Goal: Transaction & Acquisition: Purchase product/service

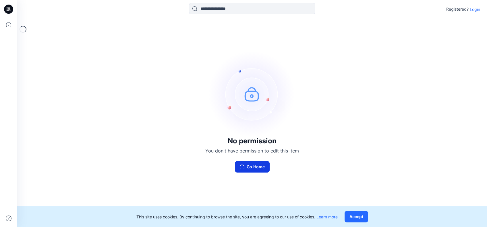
click at [246, 168] on button "Go Home" at bounding box center [252, 166] width 35 height 11
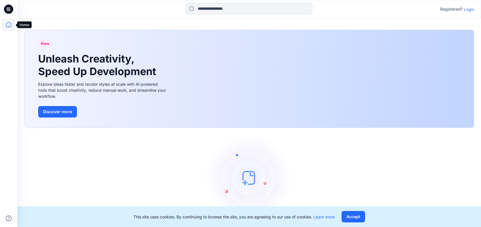
click at [10, 23] on icon at bounding box center [8, 24] width 13 height 13
click at [471, 9] on p "Login" at bounding box center [469, 9] width 10 height 6
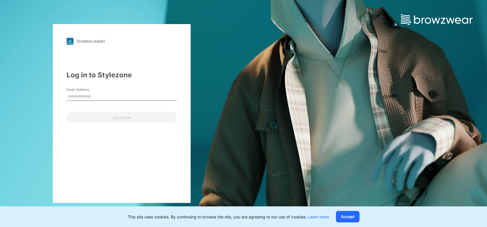
click at [121, 94] on input "Email Address" at bounding box center [122, 96] width 110 height 9
type input "**********"
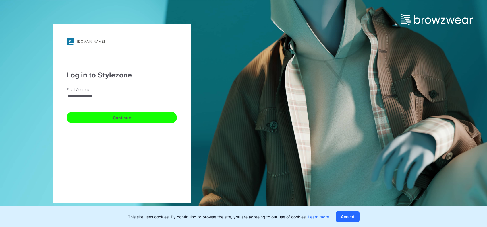
click at [125, 117] on button "Continue" at bounding box center [122, 117] width 110 height 11
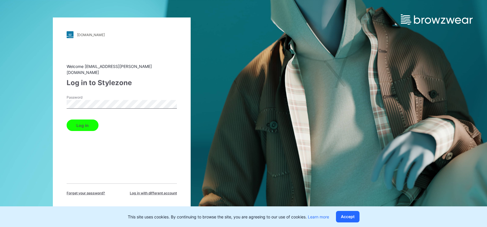
click at [79, 125] on button "Log in" at bounding box center [83, 125] width 32 height 11
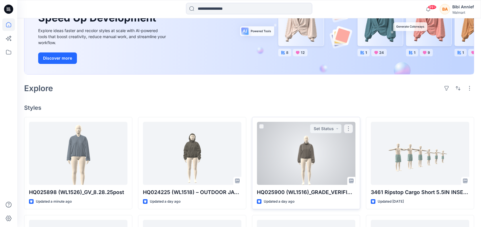
scroll to position [76, 0]
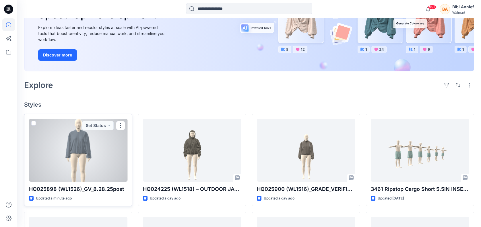
click at [83, 147] on div at bounding box center [78, 150] width 98 height 63
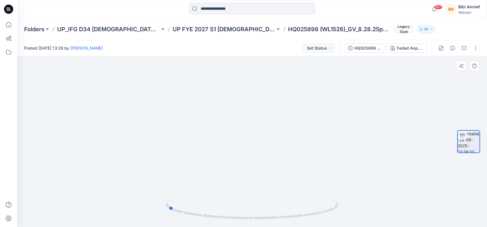
drag, startPoint x: 252, startPoint y: 220, endPoint x: 340, endPoint y: 208, distance: 89.2
click at [340, 208] on div at bounding box center [251, 141] width 469 height 171
drag, startPoint x: 282, startPoint y: 221, endPoint x: 289, endPoint y: 211, distance: 12.7
click at [289, 211] on icon at bounding box center [253, 210] width 174 height 22
drag, startPoint x: 272, startPoint y: 222, endPoint x: 254, endPoint y: 213, distance: 19.9
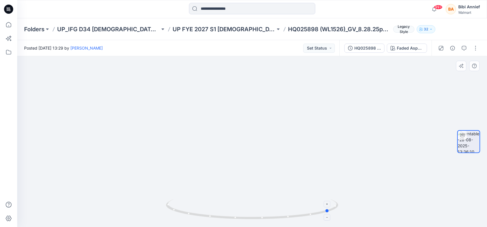
click at [254, 213] on div at bounding box center [252, 213] width 172 height 29
drag, startPoint x: 293, startPoint y: 220, endPoint x: 315, endPoint y: 217, distance: 22.6
click at [315, 217] on icon at bounding box center [253, 210] width 174 height 22
drag, startPoint x: 275, startPoint y: 222, endPoint x: 270, endPoint y: 214, distance: 9.6
click at [270, 214] on div at bounding box center [252, 213] width 172 height 29
